Goal: Check status

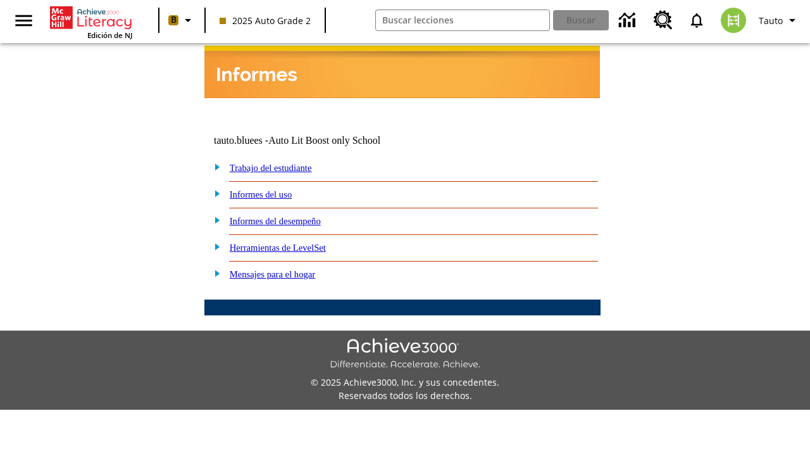
click at [285, 163] on link "Trabajo del estudiante" at bounding box center [271, 168] width 82 height 10
select select "/options/reports/?report_id=24&atype=14&section=2"
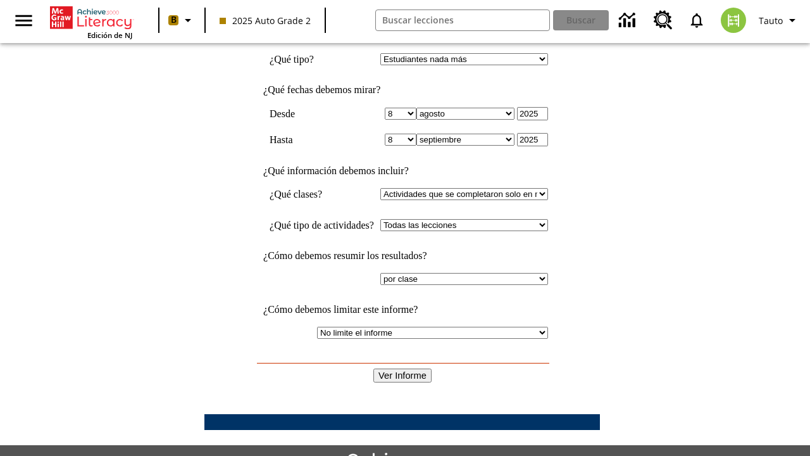
click at [402, 368] on input "Ver Informe" at bounding box center [402, 375] width 58 height 14
